Goal: Information Seeking & Learning: Learn about a topic

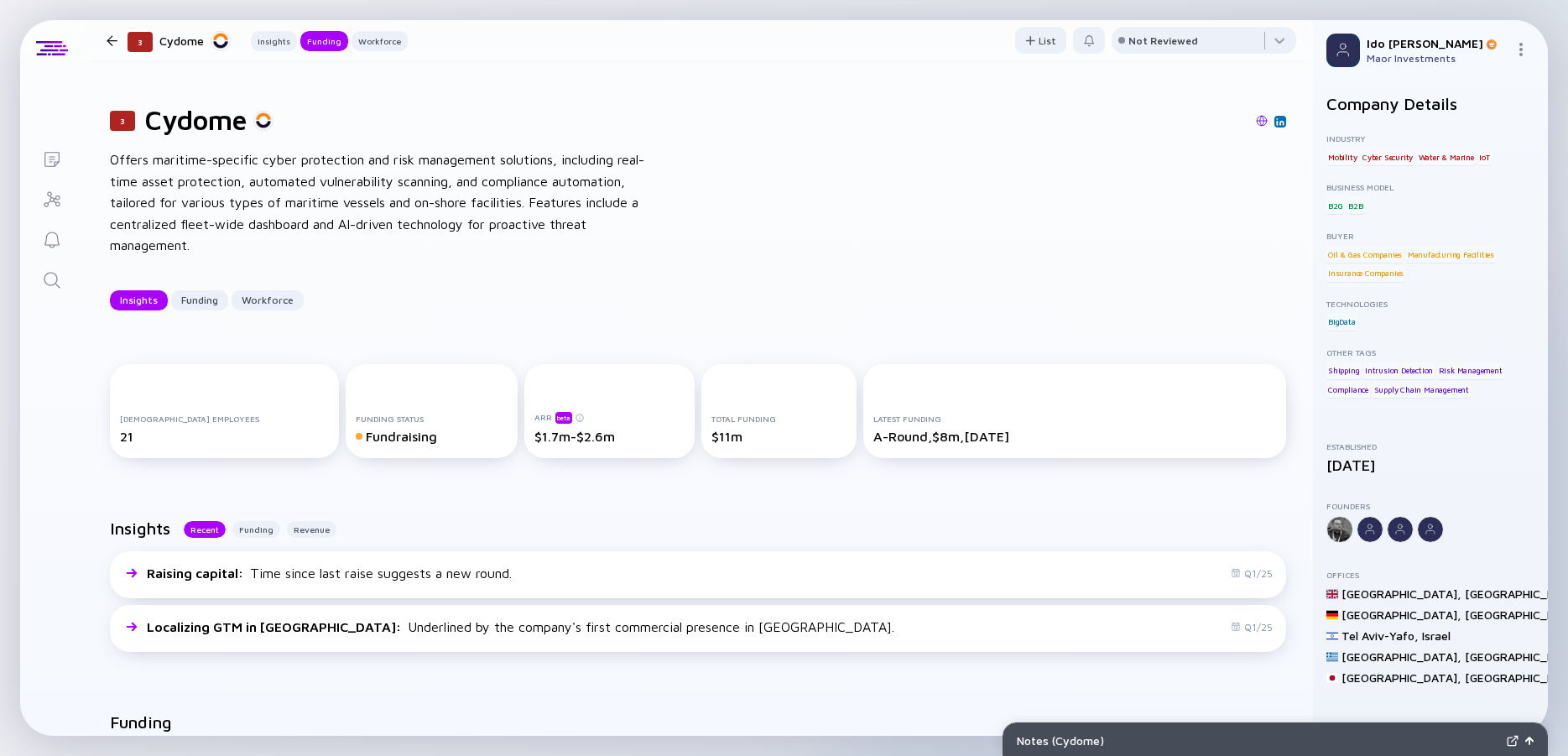
click at [61, 286] on icon "Search" at bounding box center [52, 280] width 20 height 20
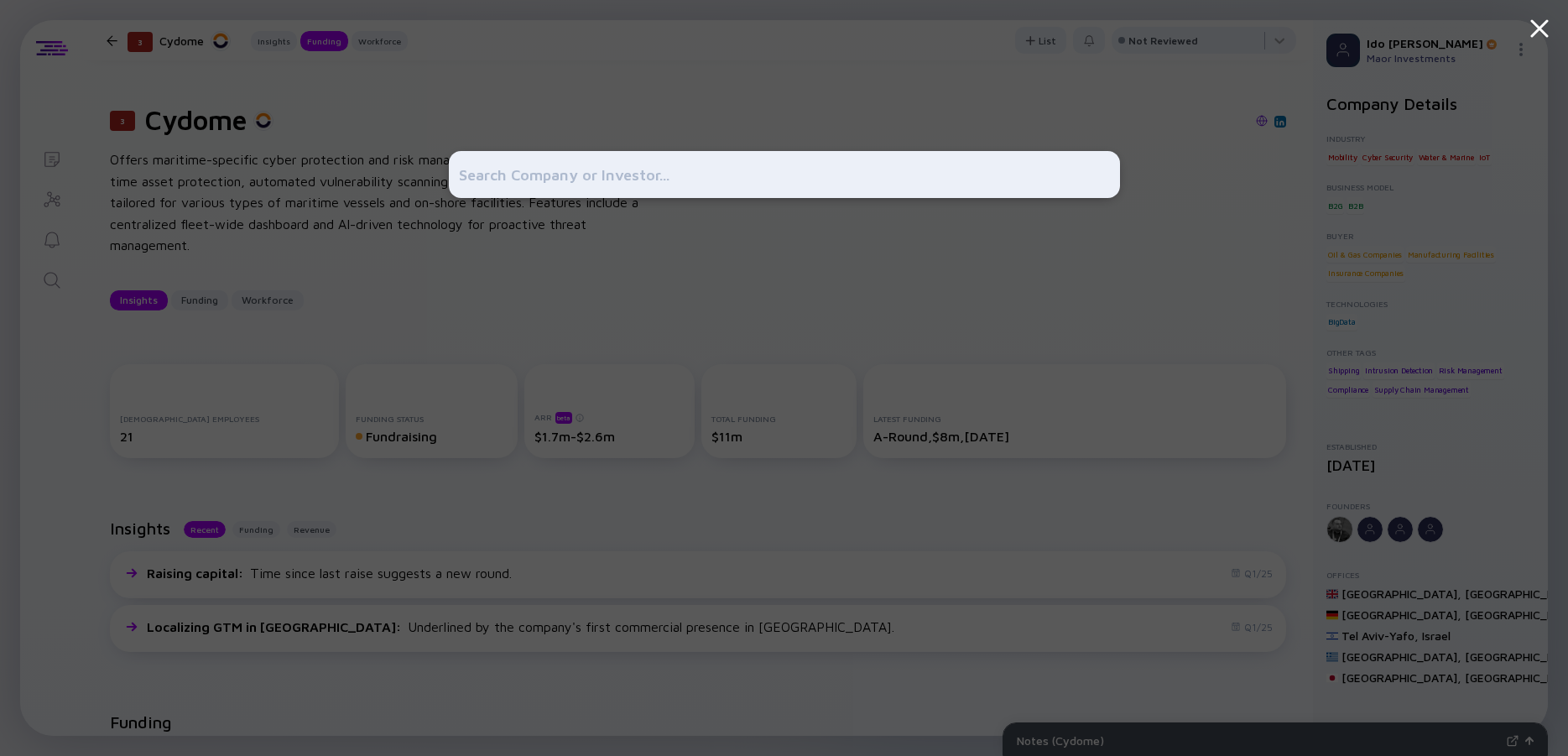
scroll to position [604, 0]
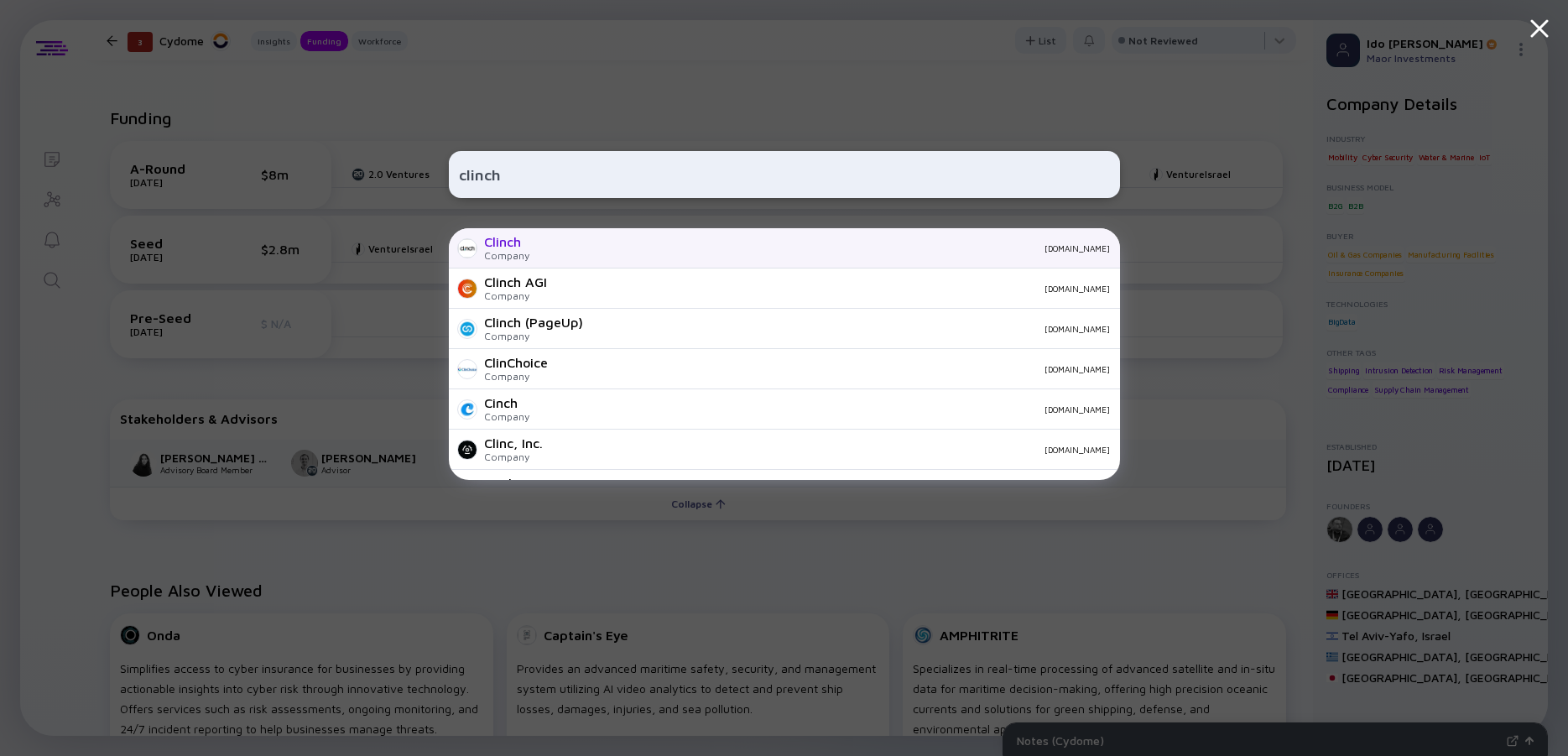
type input "clinch"
click at [522, 245] on div "Clinch" at bounding box center [506, 241] width 45 height 15
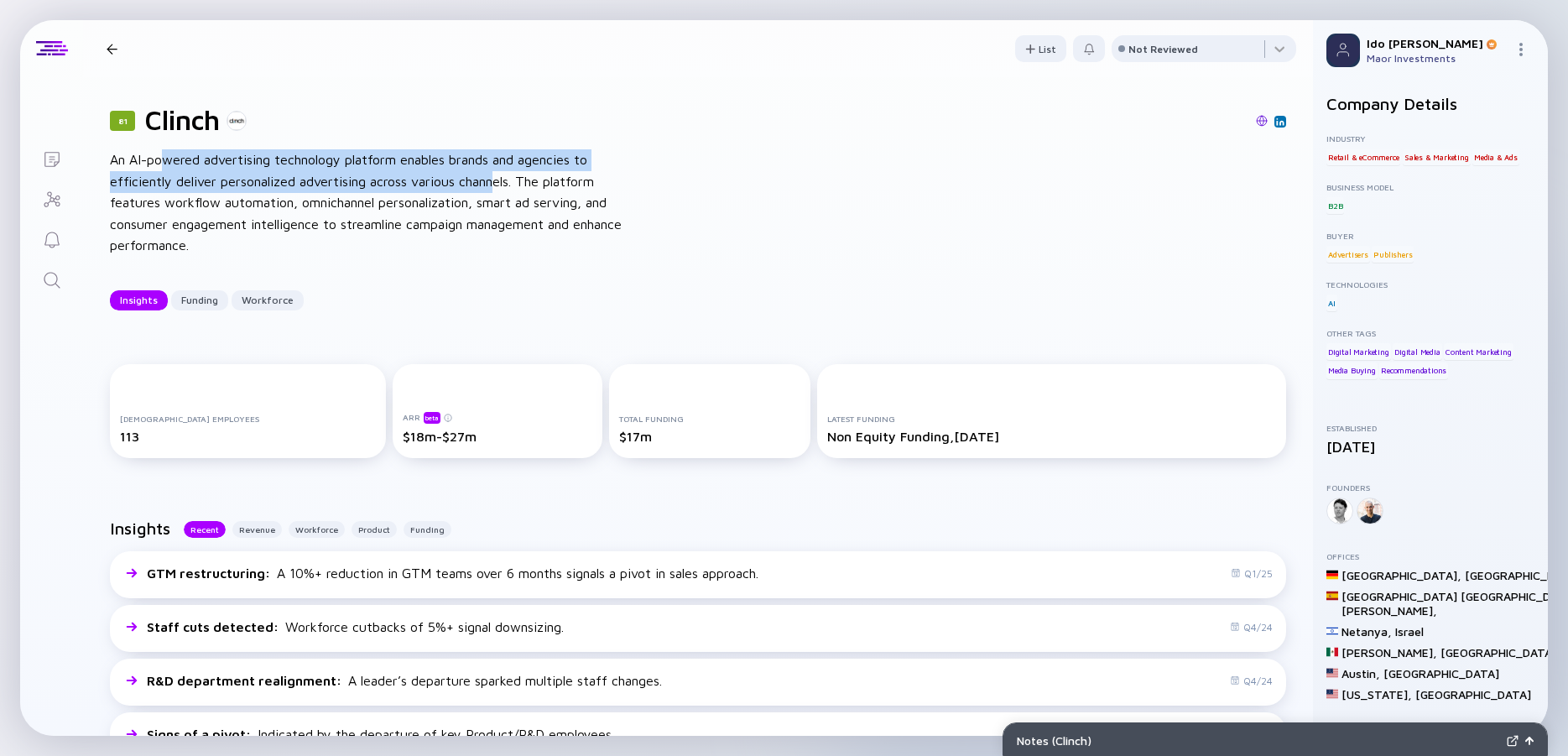
drag, startPoint x: 408, startPoint y: 157, endPoint x: 497, endPoint y: 187, distance: 93.9
click at [497, 187] on div "An AI-powered advertising technology platform enables brands and agencies to ef…" at bounding box center [377, 203] width 537 height 108
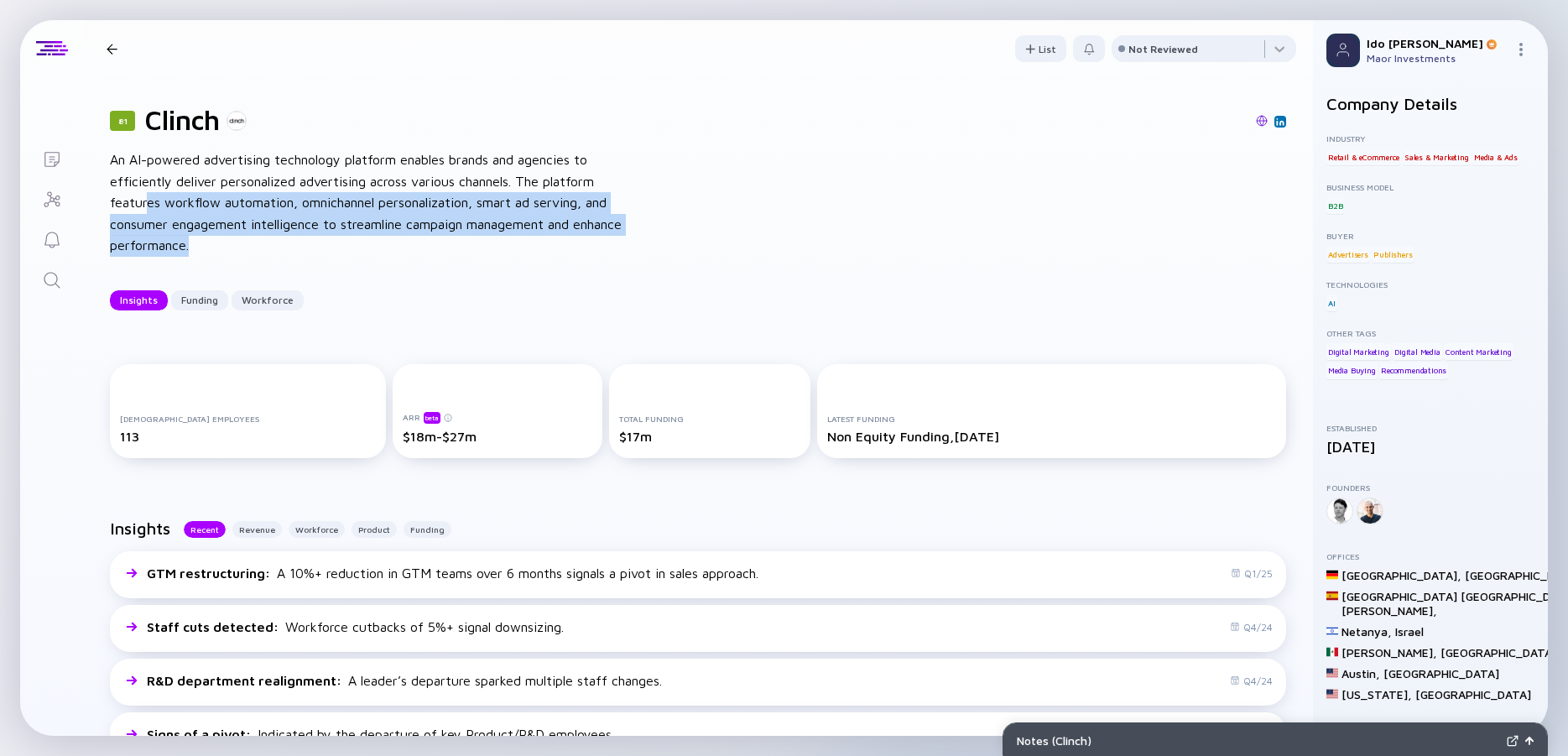
drag, startPoint x: 146, startPoint y: 201, endPoint x: 223, endPoint y: 247, distance: 89.7
click at [223, 247] on div "An AI-powered advertising technology platform enables brands and agencies to ef…" at bounding box center [377, 203] width 537 height 108
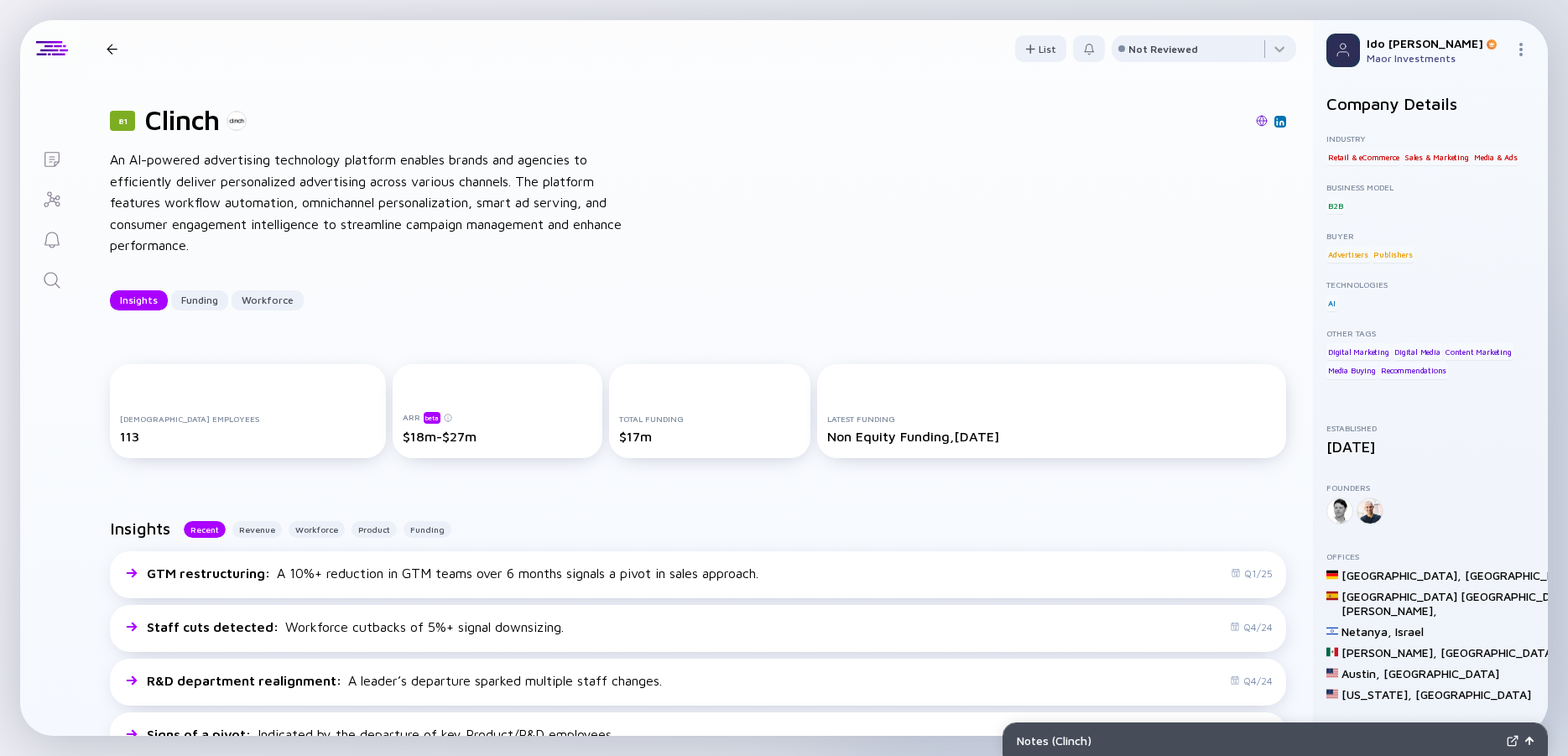
click at [223, 247] on div "An AI-powered advertising technology platform enables brands and agencies to ef…" at bounding box center [377, 203] width 537 height 108
click at [196, 208] on div "An AI-powered advertising technology platform enables brands and agencies to ef…" at bounding box center [377, 203] width 537 height 108
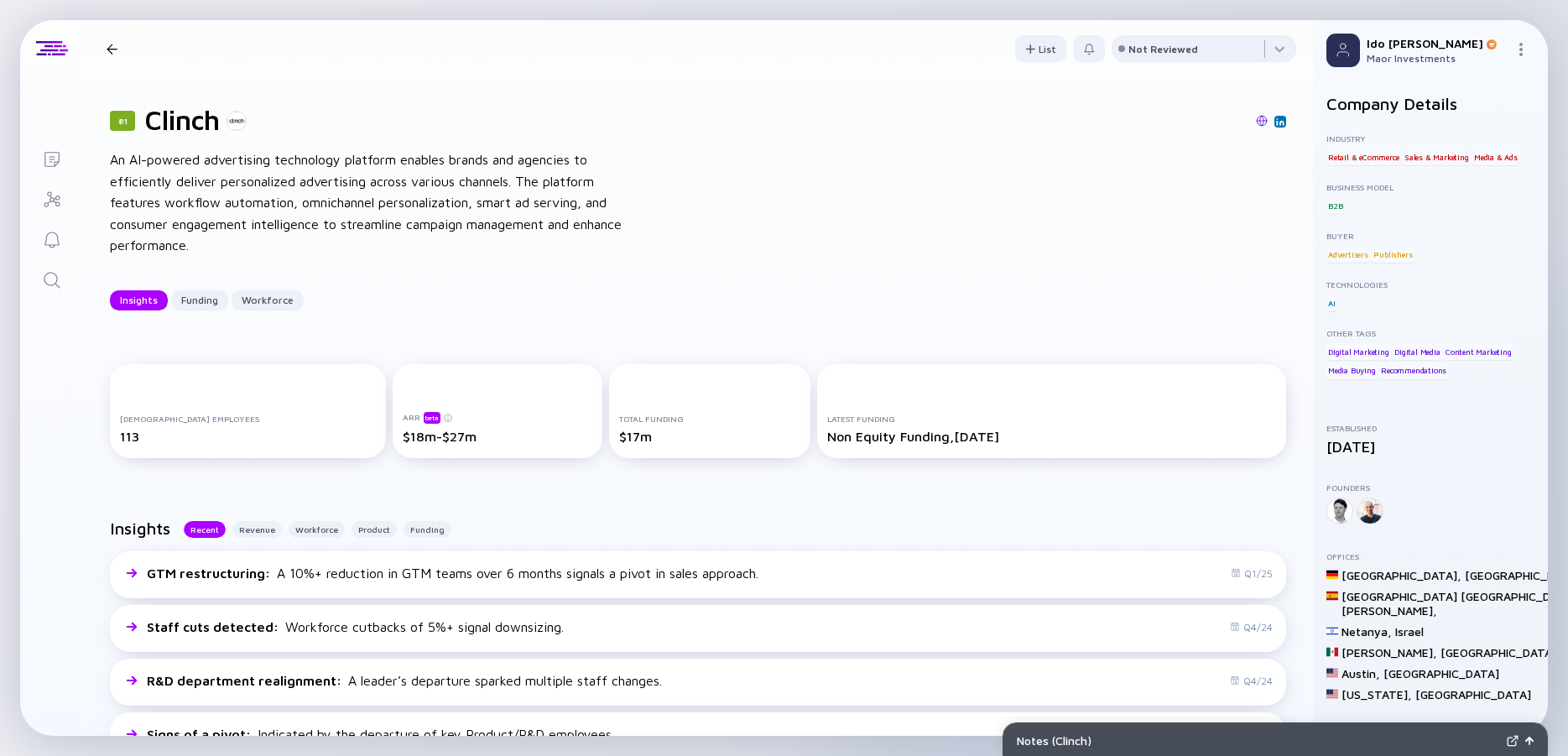
click at [196, 208] on div "An AI-powered advertising technology platform enables brands and agencies to ef…" at bounding box center [377, 203] width 537 height 108
click at [166, 215] on div "An AI-powered advertising technology platform enables brands and agencies to ef…" at bounding box center [377, 203] width 537 height 108
click at [145, 227] on div "An AI-powered advertising technology platform enables brands and agencies to ef…" at bounding box center [377, 203] width 537 height 108
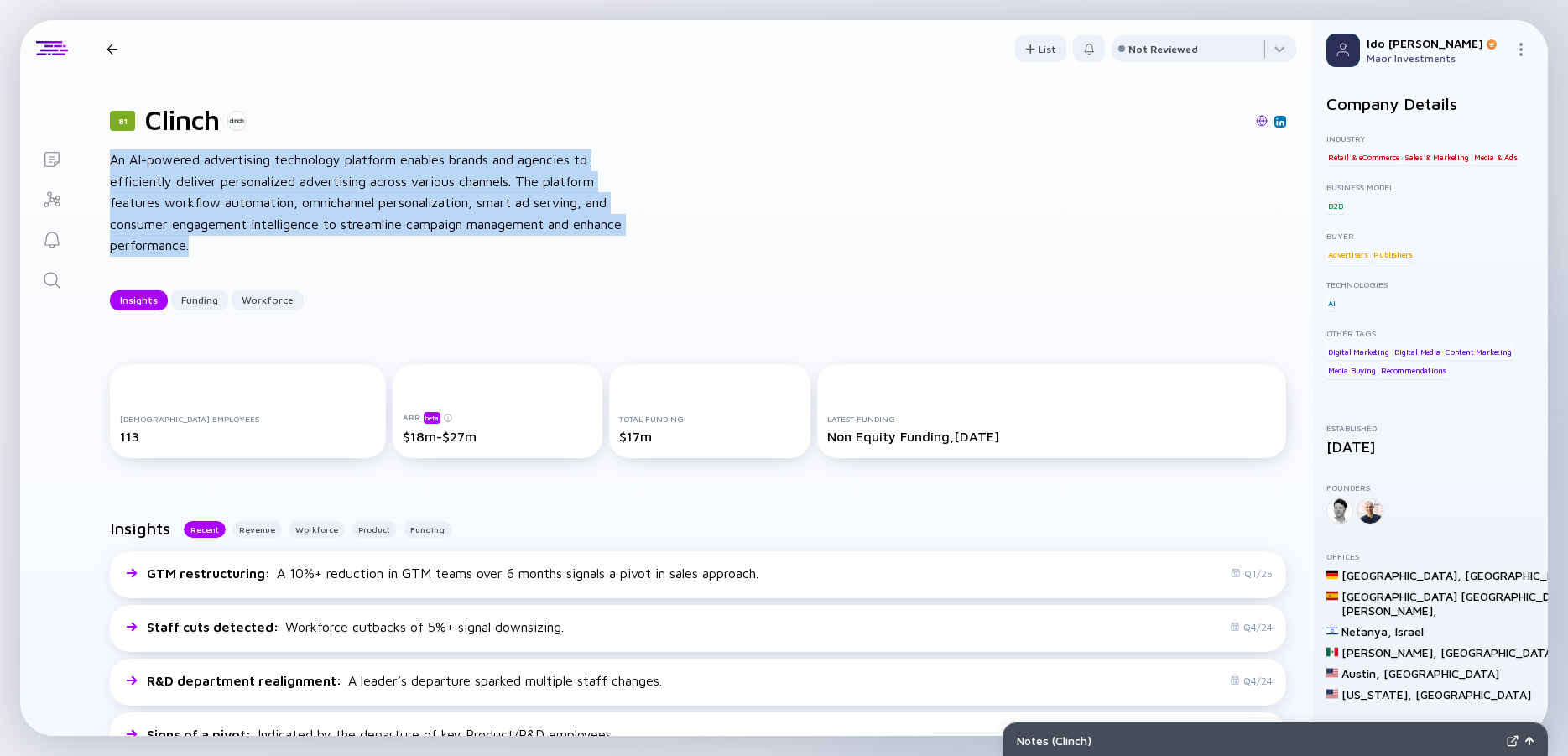
drag, startPoint x: 193, startPoint y: 248, endPoint x: 106, endPoint y: 150, distance: 131.0
click at [106, 150] on div "81 Clinch An AI-powered advertising technology platform enables brands and agen…" at bounding box center [698, 207] width 1230 height 260
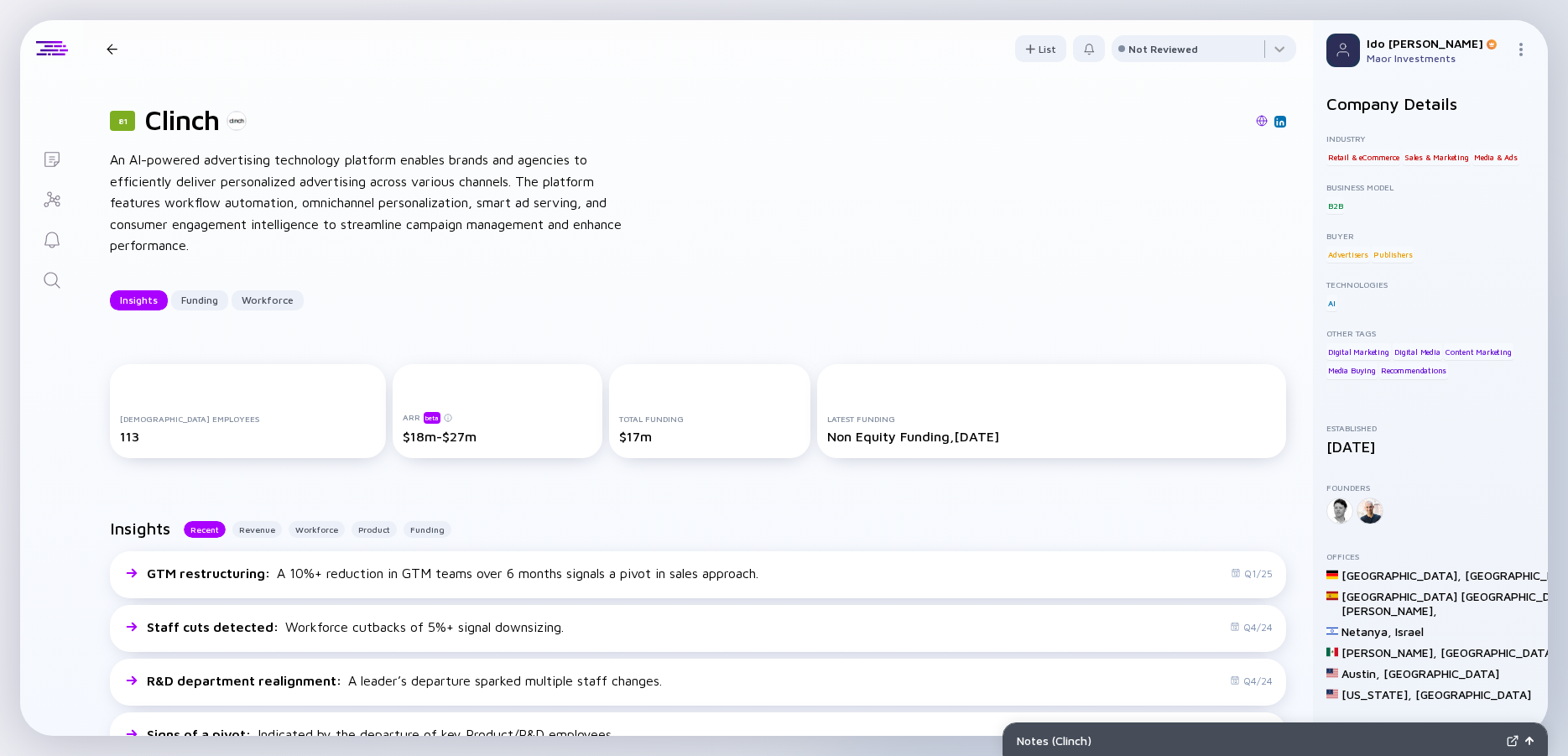
click at [106, 150] on div "81 Clinch An AI-powered advertising technology platform enables brands and agen…" at bounding box center [698, 207] width 1230 height 260
click at [166, 162] on div "An AI-powered advertising technology platform enables brands and agencies to ef…" at bounding box center [377, 203] width 537 height 108
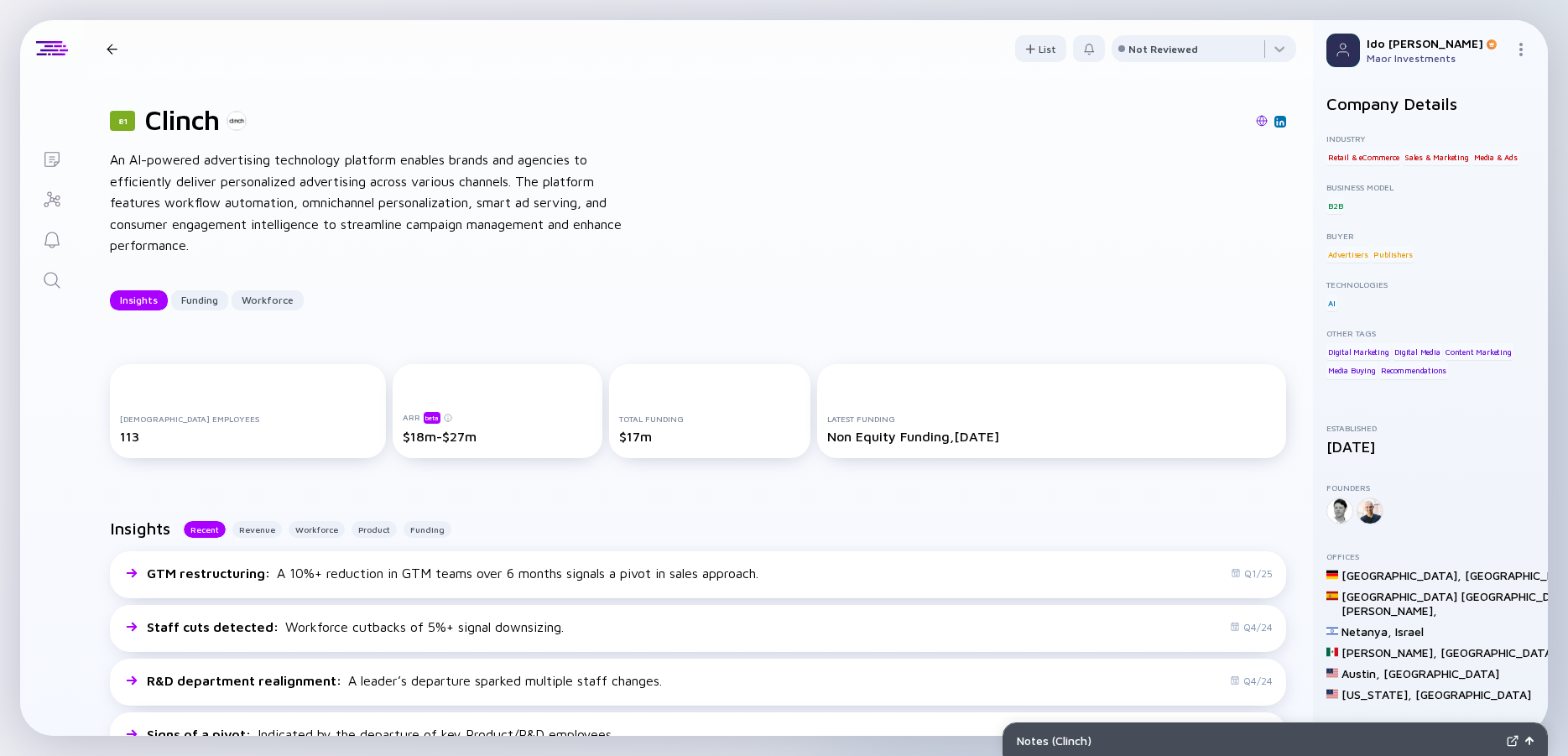
click at [166, 162] on div "An AI-powered advertising technology platform enables brands and agencies to ef…" at bounding box center [377, 203] width 537 height 108
click at [146, 175] on div "An AI-powered advertising technology platform enables brands and agencies to ef…" at bounding box center [377, 203] width 537 height 108
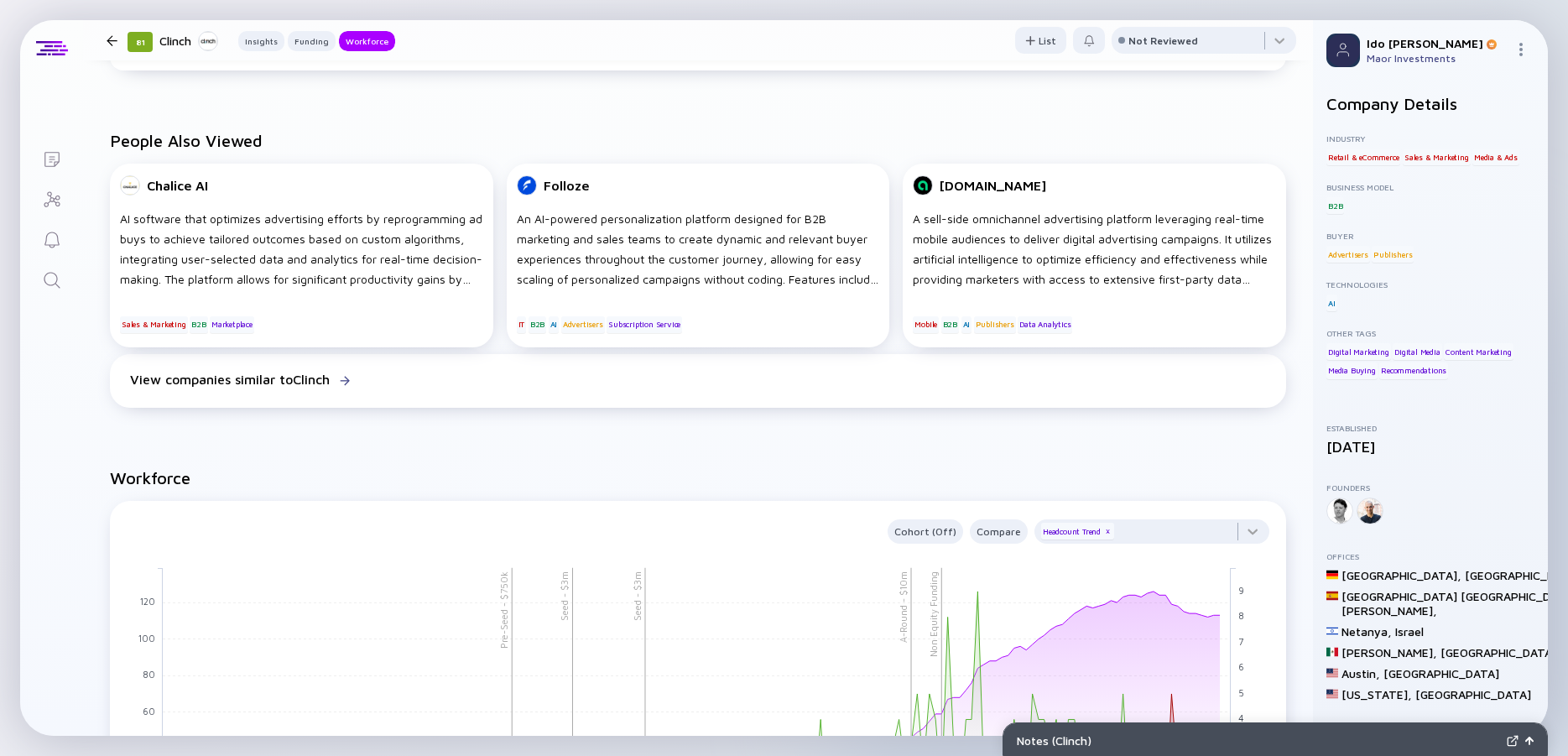
scroll to position [906, 0]
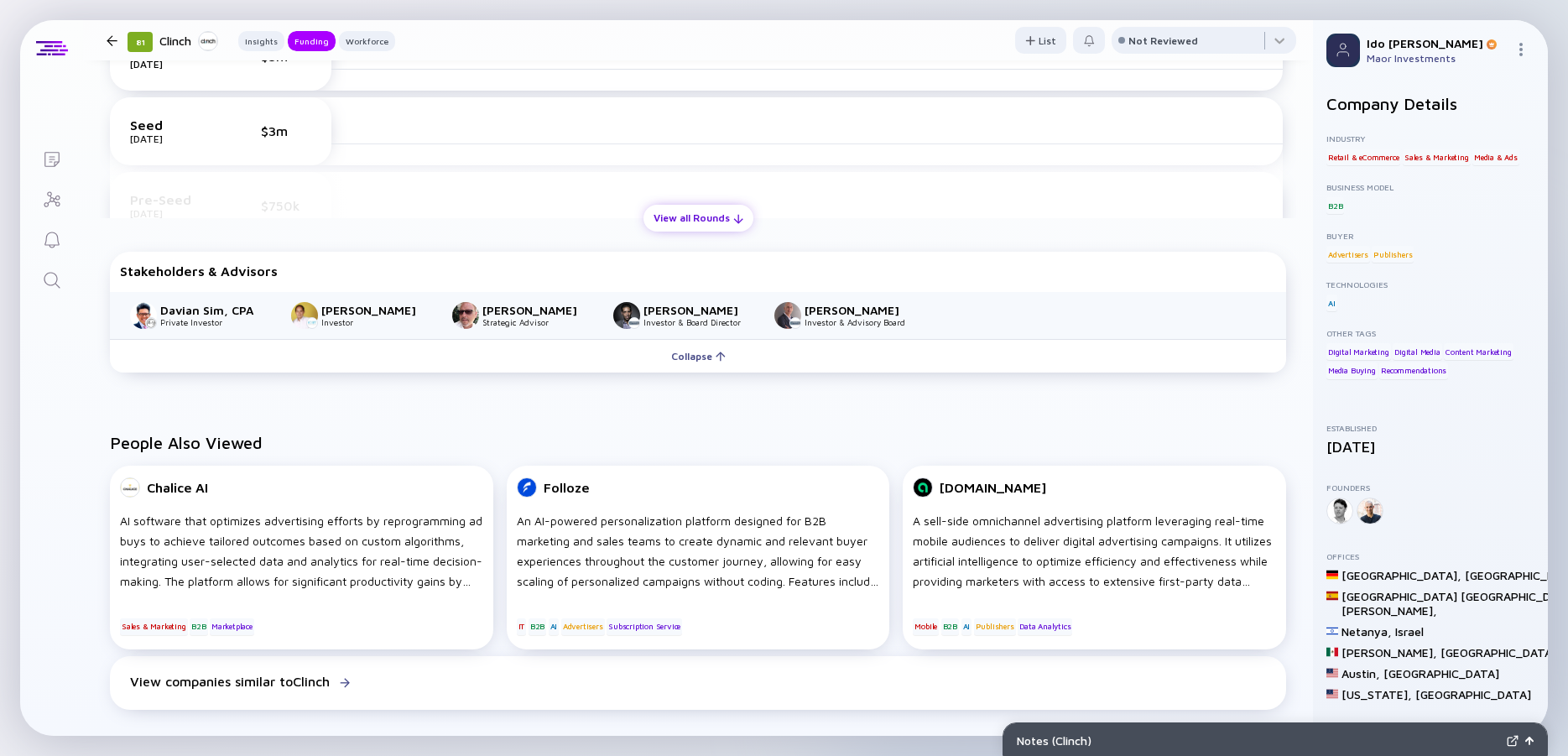
click at [692, 215] on div "View all Rounds" at bounding box center [698, 217] width 110 height 26
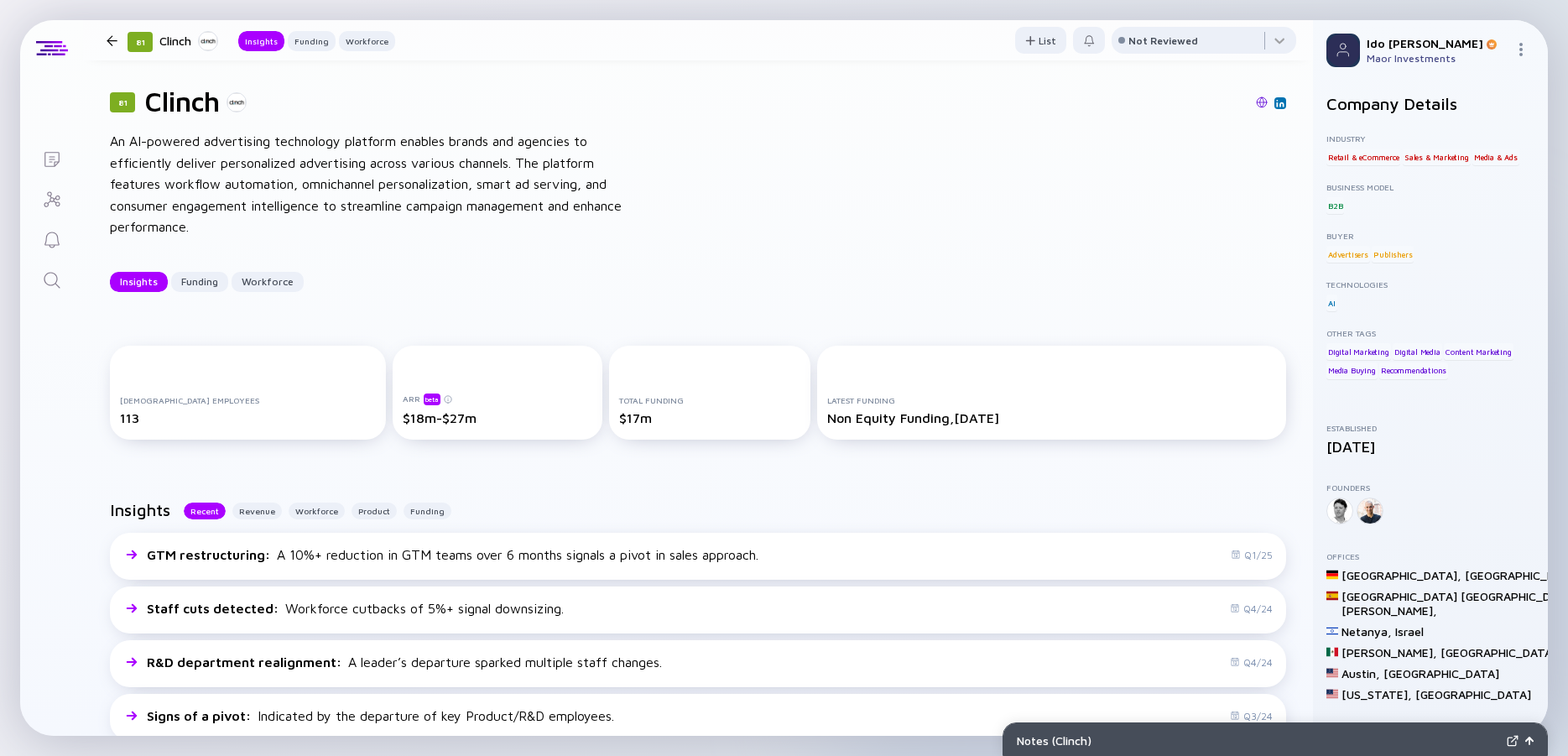
scroll to position [0, 0]
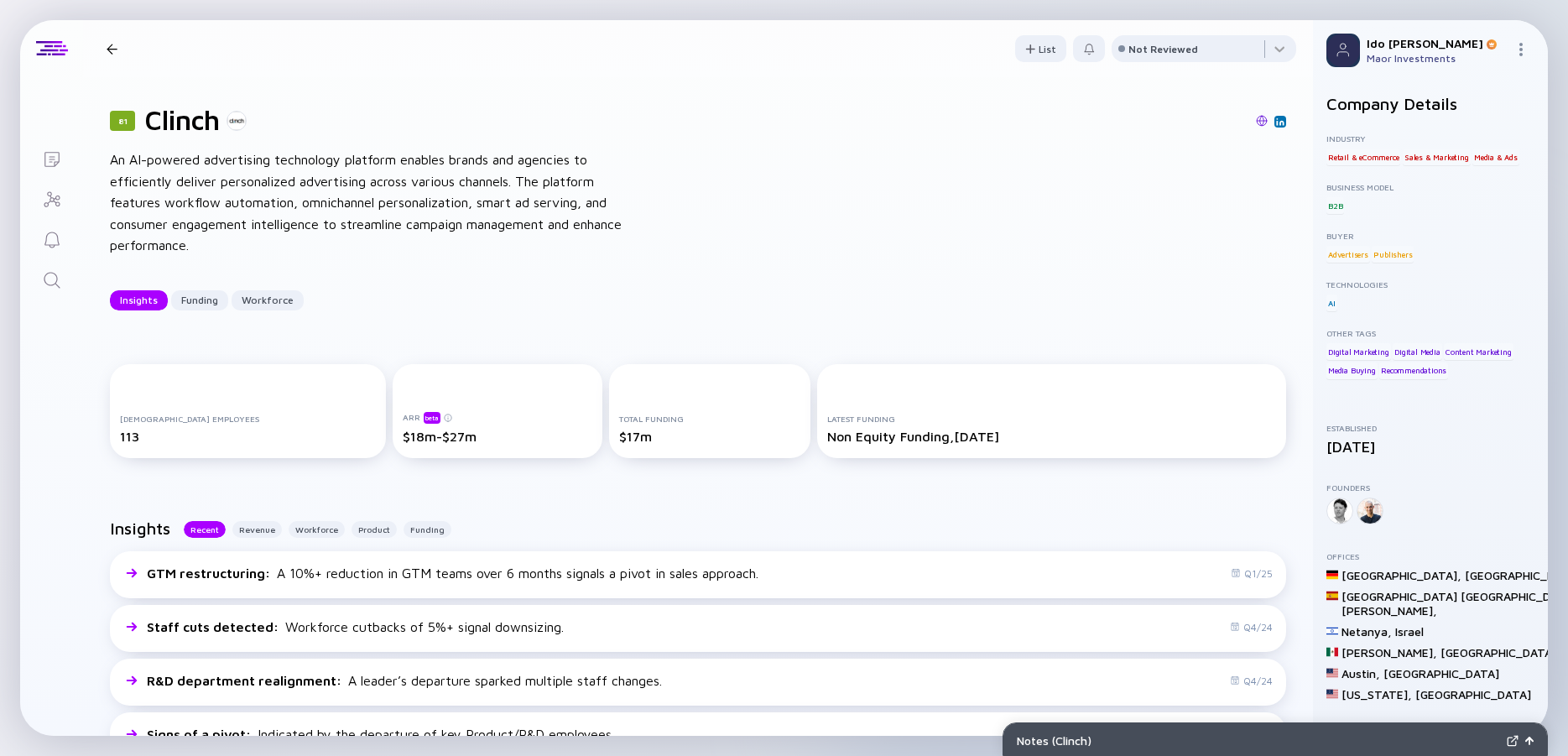
click at [1256, 123] on img at bounding box center [1261, 121] width 12 height 12
